Goal: Task Accomplishment & Management: Manage account settings

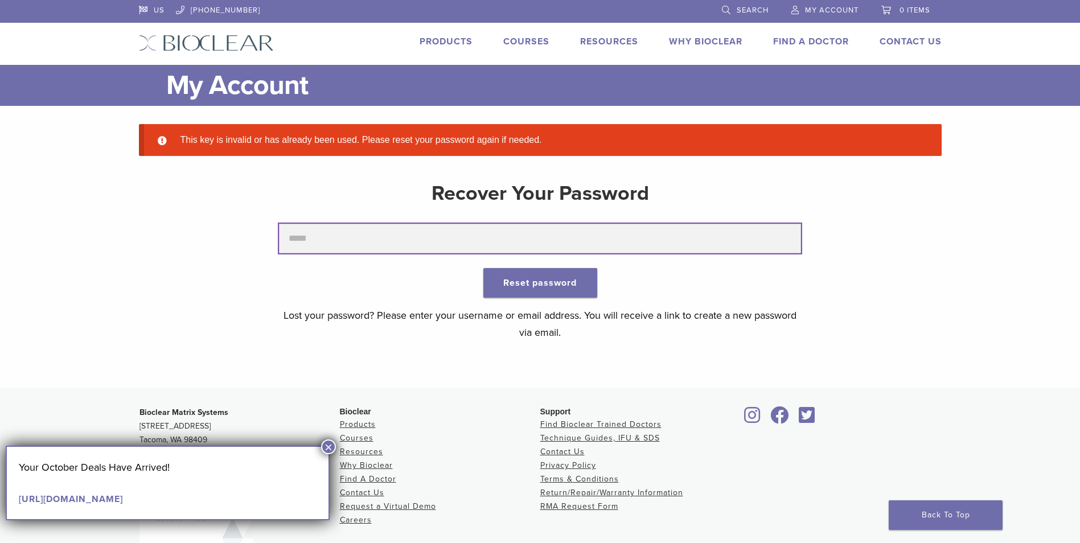
click at [354, 244] on input "text" at bounding box center [540, 239] width 522 height 30
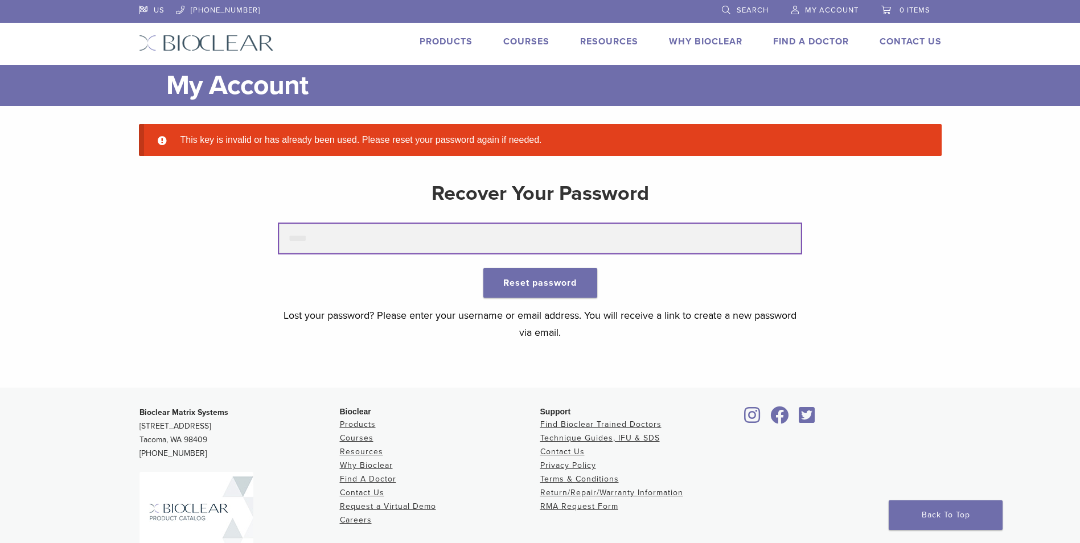
click at [345, 240] on input "text" at bounding box center [540, 239] width 522 height 30
type input "**********"
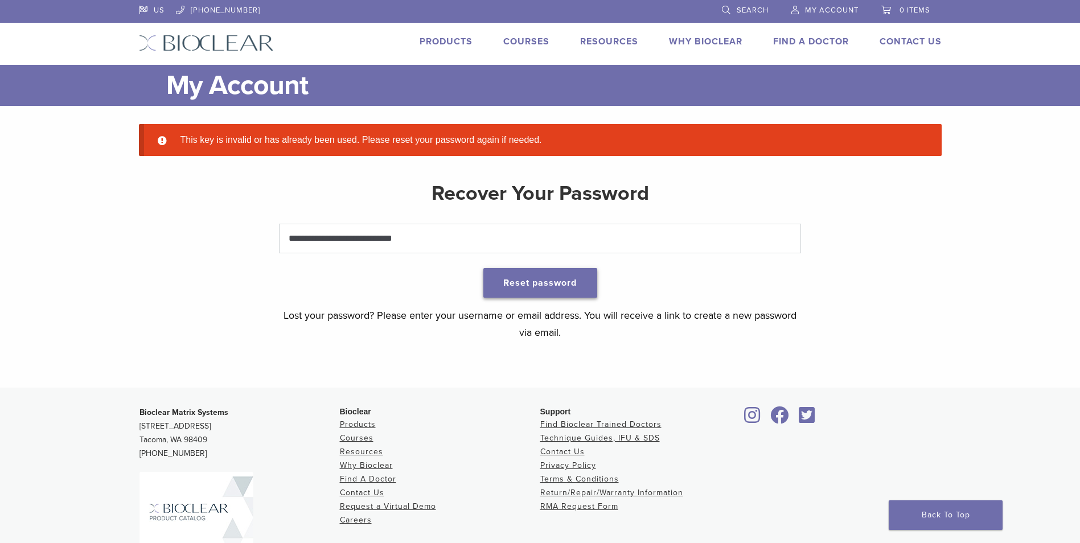
click at [528, 281] on button "Reset password" at bounding box center [540, 283] width 114 height 30
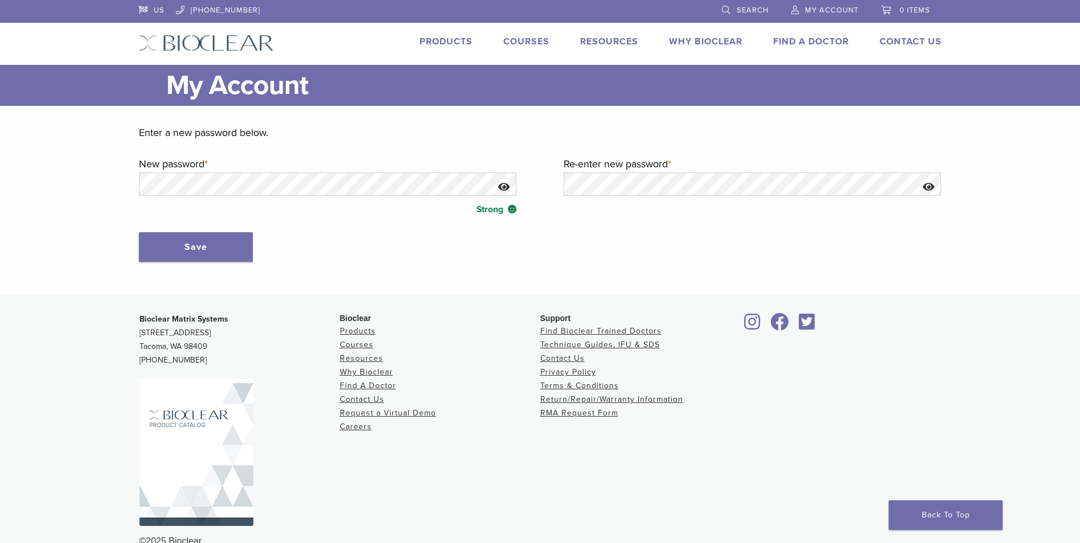
click at [500, 186] on button "Show password" at bounding box center [504, 187] width 24 height 29
click at [146, 235] on button "Save" at bounding box center [196, 247] width 114 height 30
